Goal: Navigation & Orientation: Find specific page/section

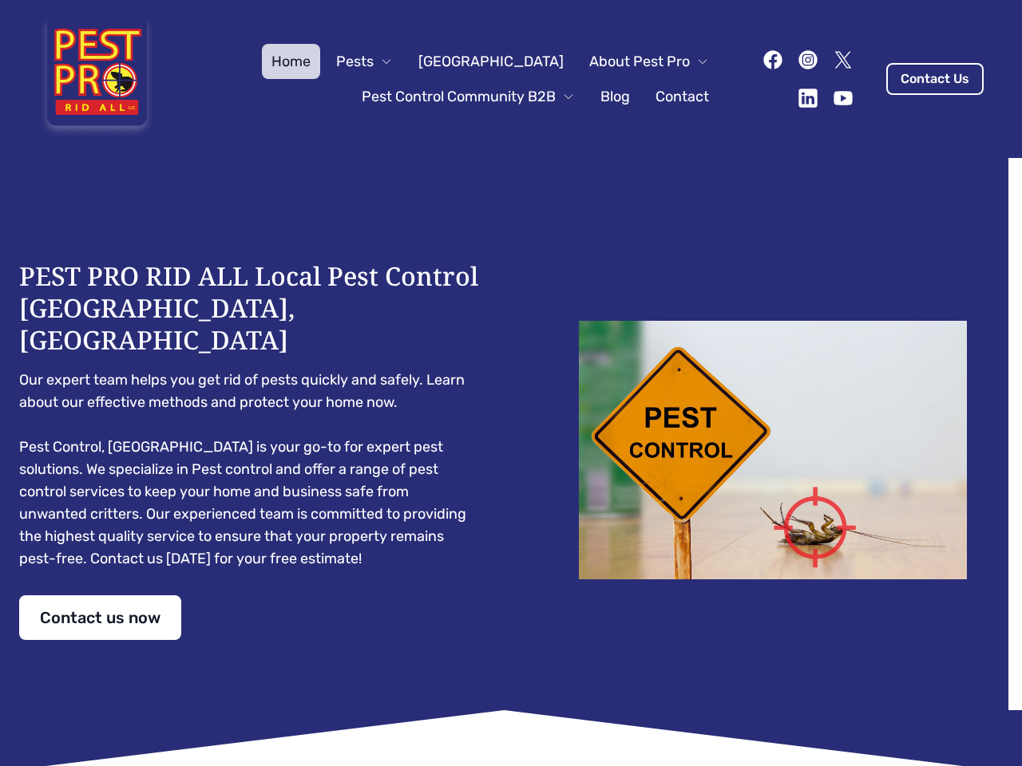
click at [511, 383] on div "PEST PRO RID ALL Local Pest Control [GEOGRAPHIC_DATA], [GEOGRAPHIC_DATA] Our ex…" at bounding box center [510, 450] width 983 height 380
click at [374, 61] on span "Pests" at bounding box center [355, 61] width 38 height 22
click at [632, 61] on span "About Pest Pro" at bounding box center [639, 61] width 101 height 22
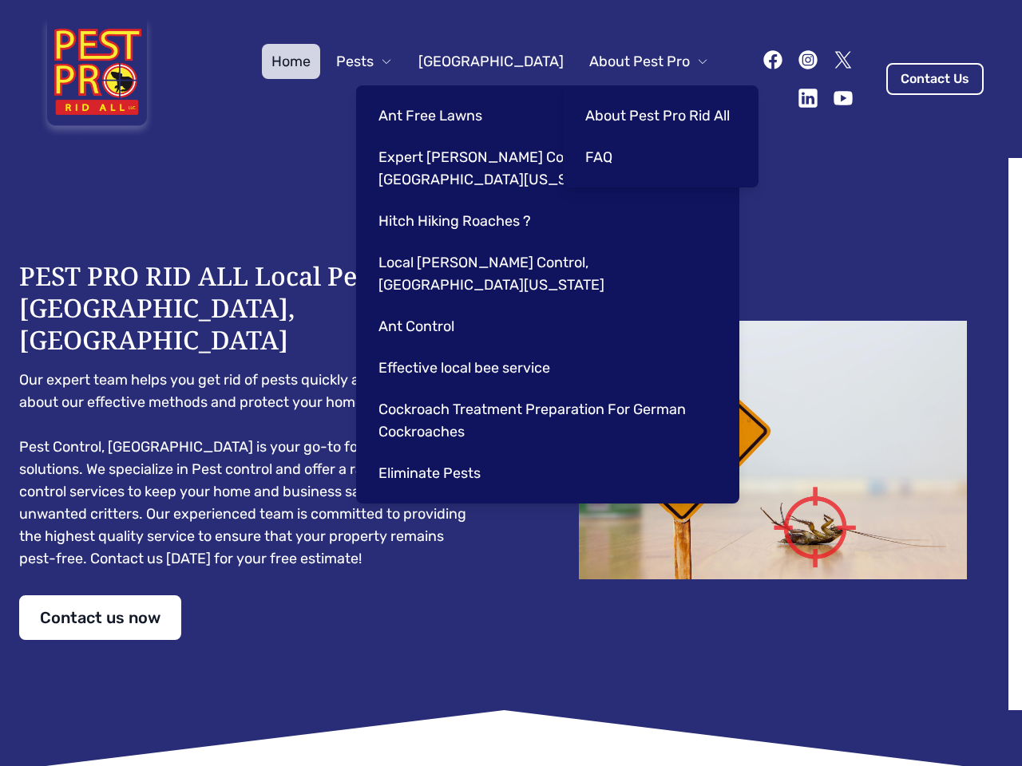
click at [452, 97] on div "Ant Free Lawns Expert [PERSON_NAME] Control Services in [GEOGRAPHIC_DATA] [US_S…" at bounding box center [547, 294] width 383 height 418
